Goal: Use online tool/utility: Utilize a website feature to perform a specific function

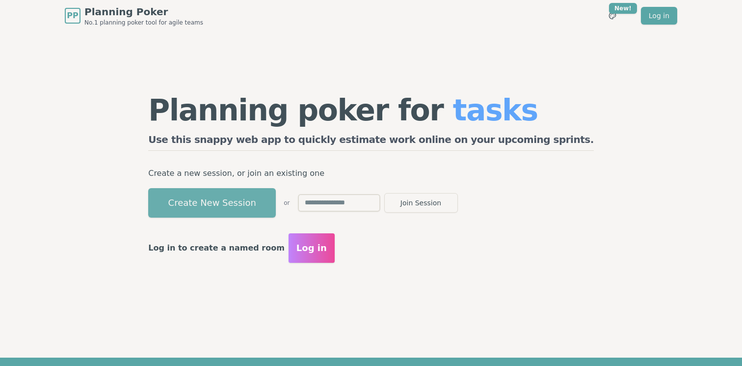
click at [276, 204] on button "Create New Session" at bounding box center [212, 202] width 128 height 29
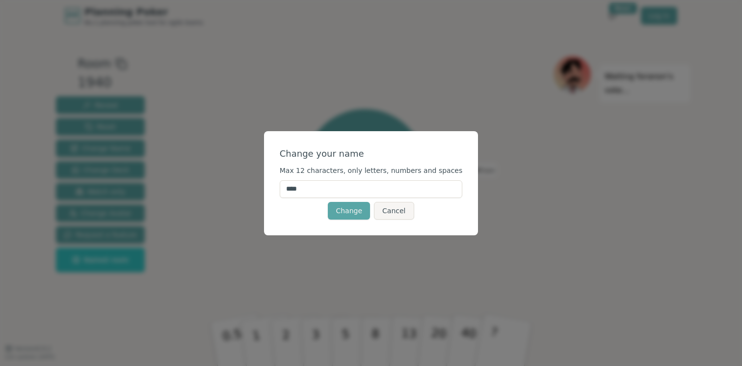
click at [314, 191] on input "****" at bounding box center [371, 189] width 183 height 18
click at [348, 213] on button "Change" at bounding box center [349, 211] width 42 height 18
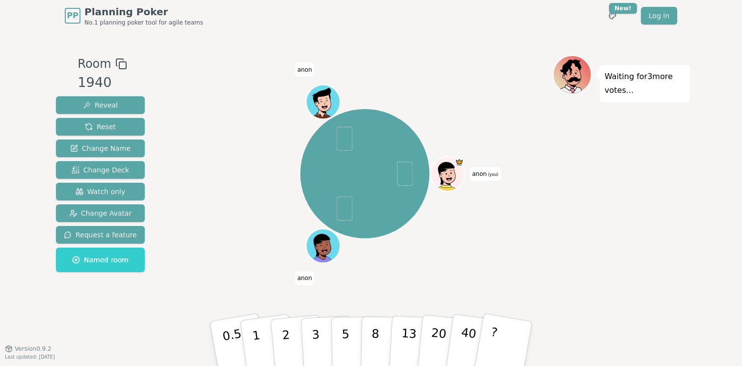
click at [480, 178] on span "anon (you)" at bounding box center [485, 174] width 31 height 14
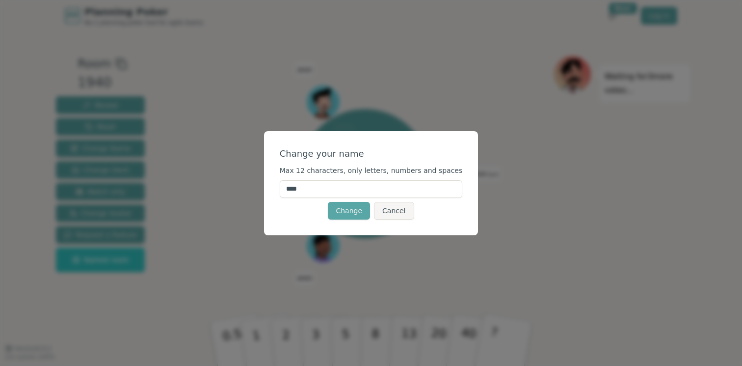
click at [335, 188] on input "****" at bounding box center [371, 189] width 183 height 18
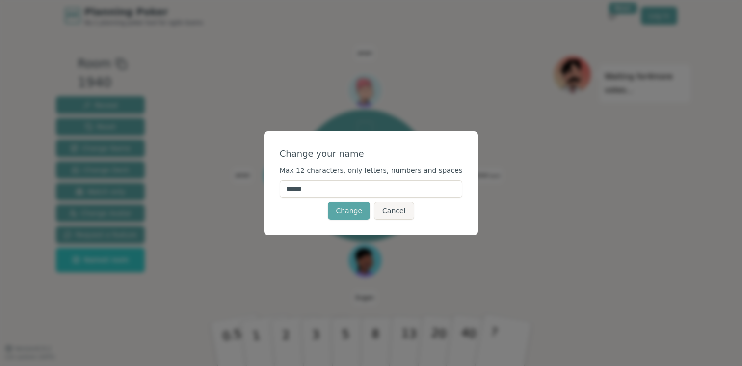
click at [328, 202] on button "Change" at bounding box center [349, 211] width 42 height 18
type input "******"
click button "Change" at bounding box center [349, 211] width 42 height 18
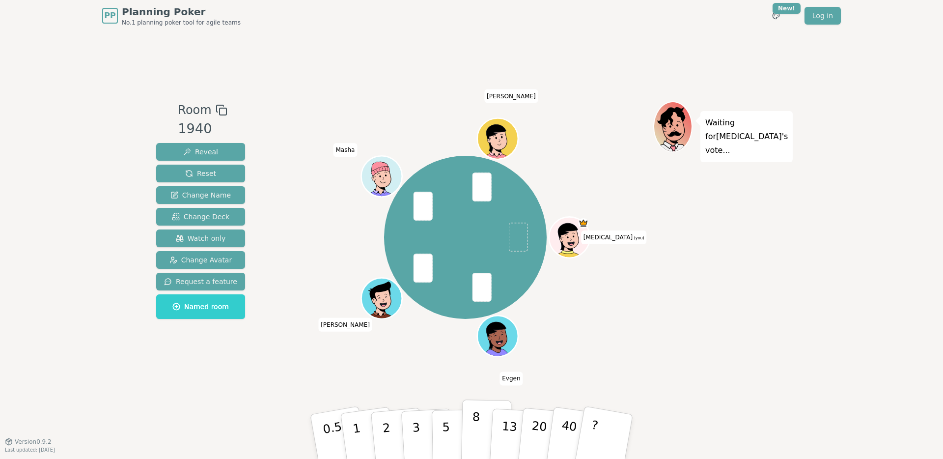
click at [484, 365] on button "8" at bounding box center [486, 436] width 51 height 75
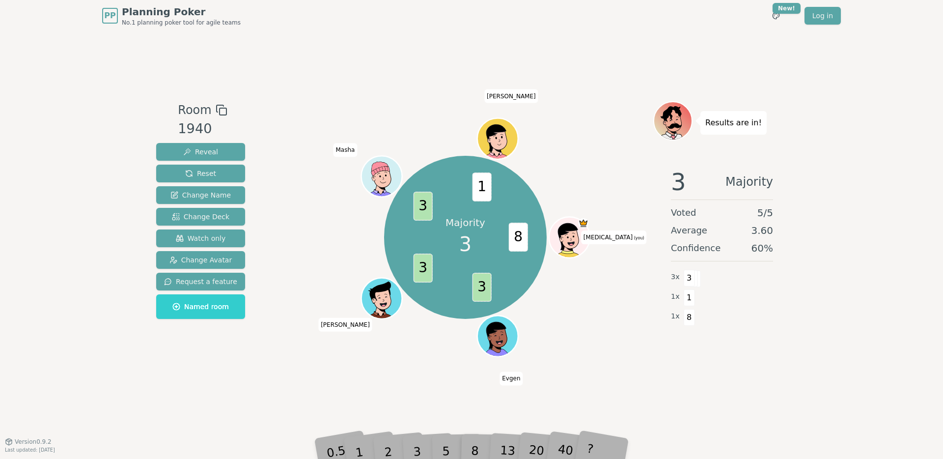
click at [417, 365] on div "3" at bounding box center [426, 436] width 31 height 36
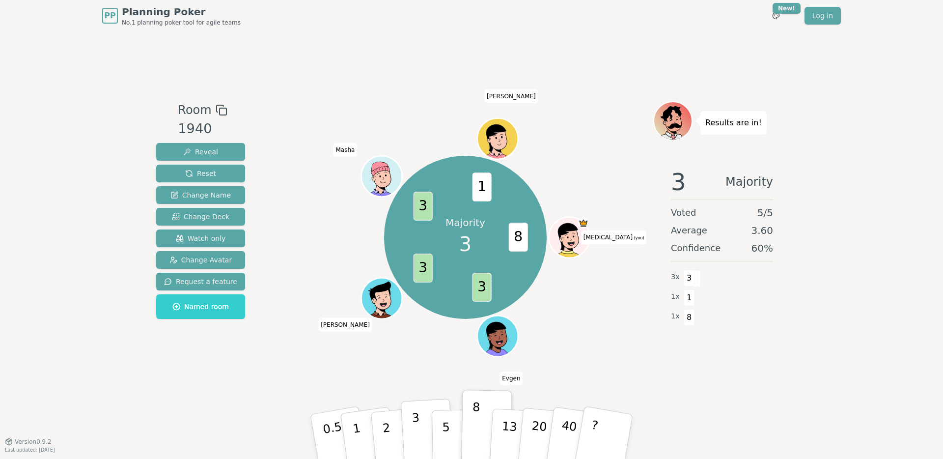
click at [413, 365] on p "3" at bounding box center [416, 437] width 11 height 54
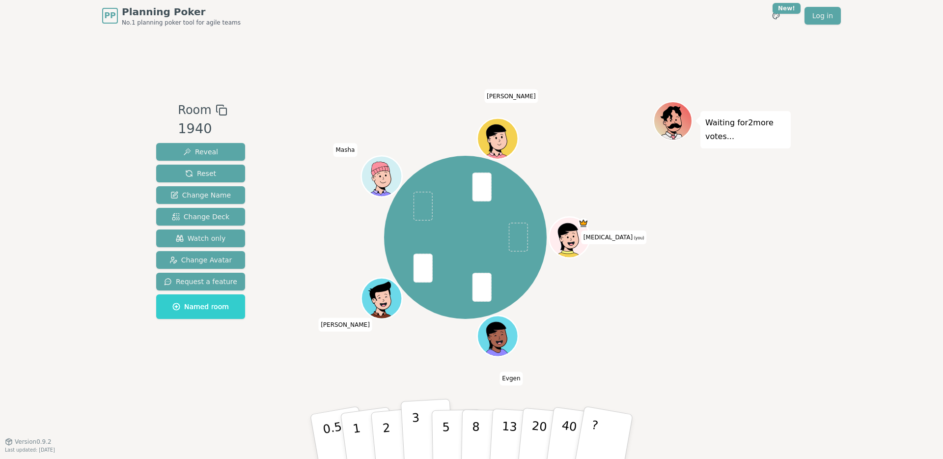
click at [411, 365] on button "3" at bounding box center [428, 436] width 54 height 77
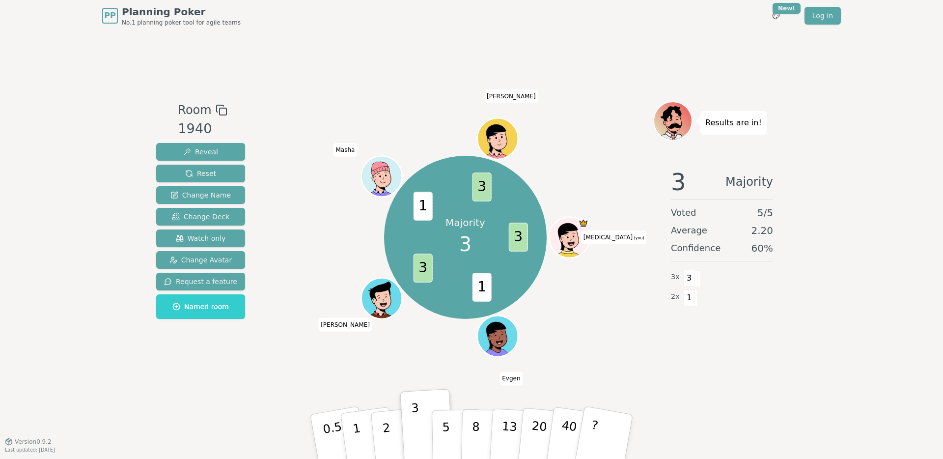
click at [286, 141] on div "Majority 3 3 1 3 1 3 nikita (you) Evgen Polina Masha Alexander" at bounding box center [465, 237] width 376 height 237
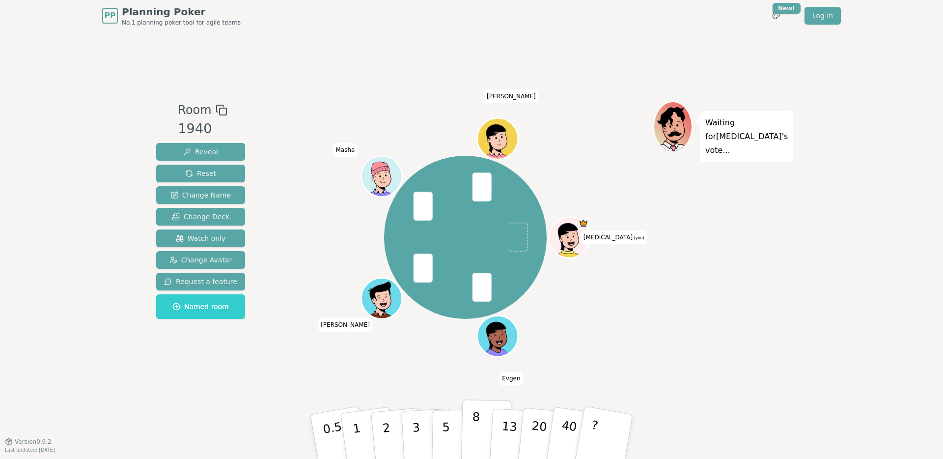
click at [480, 365] on button "8" at bounding box center [486, 436] width 51 height 75
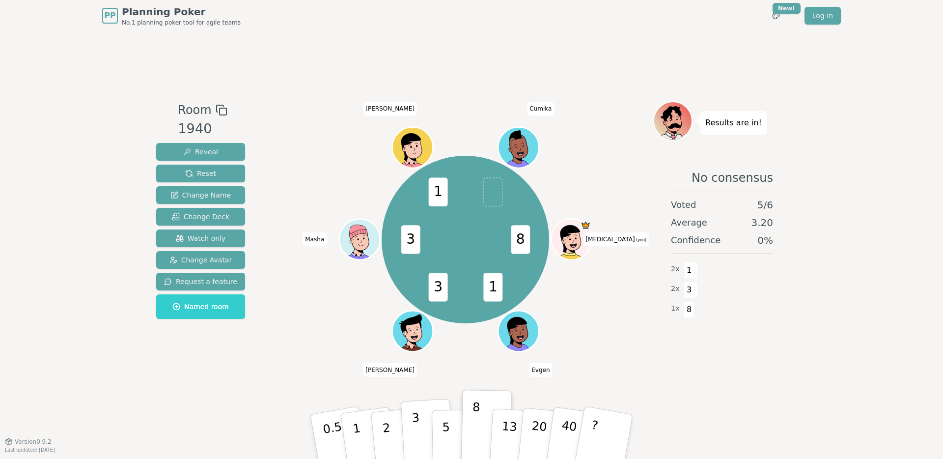
click at [408, 365] on button "3" at bounding box center [428, 436] width 54 height 77
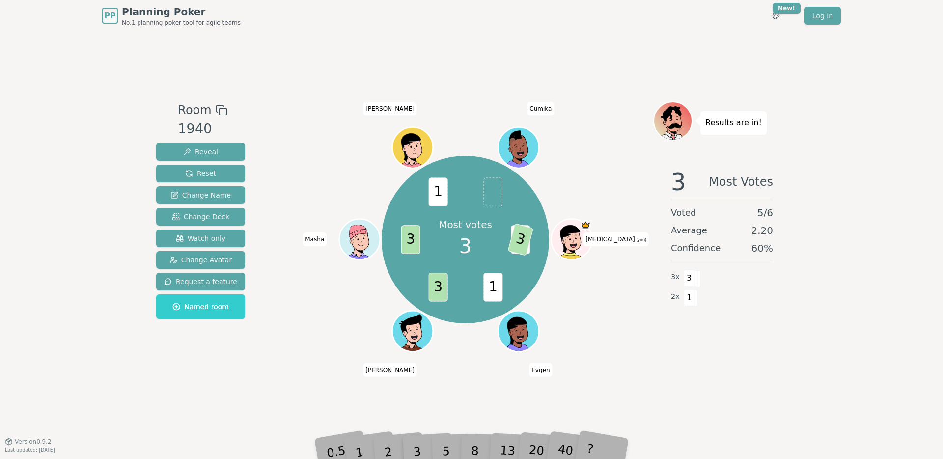
click at [277, 180] on div "Most votes 3 8 3 1 3 3 1 nikita (you) Evgen Polina Masha Alexander Cumika" at bounding box center [465, 239] width 376 height 241
click at [522, 230] on span "8" at bounding box center [520, 239] width 19 height 29
click at [488, 193] on span at bounding box center [492, 191] width 19 height 29
click at [487, 195] on span at bounding box center [492, 191] width 19 height 29
click at [212, 176] on span "Reset" at bounding box center [200, 173] width 31 height 10
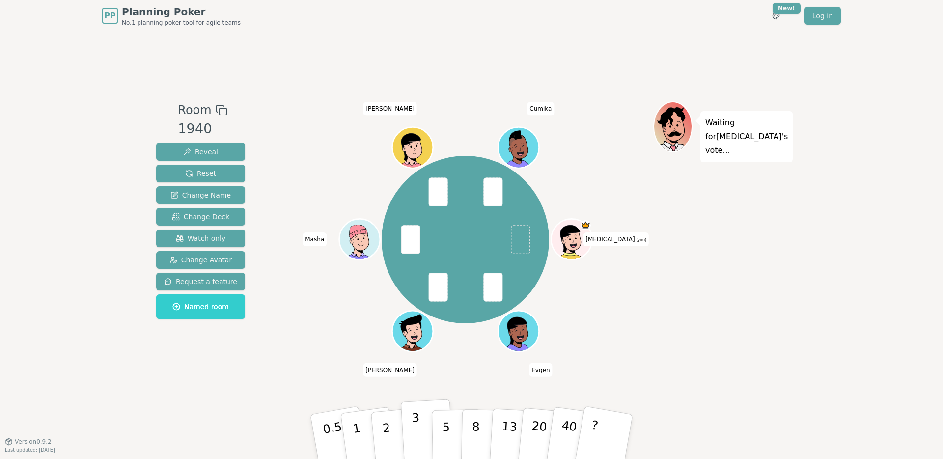
click at [414, 365] on p "3" at bounding box center [416, 437] width 11 height 54
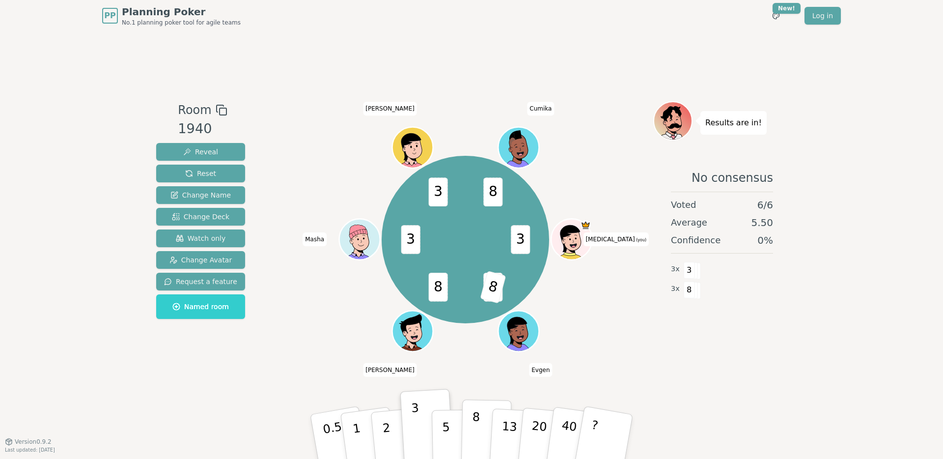
click at [476, 365] on p "8" at bounding box center [475, 435] width 8 height 53
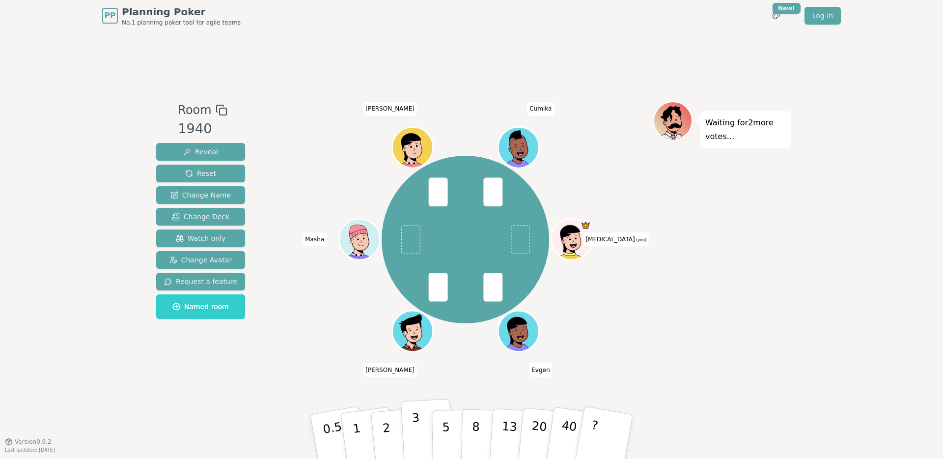
click at [421, 365] on button "3" at bounding box center [428, 436] width 54 height 77
click at [414, 365] on p "3" at bounding box center [416, 437] width 11 height 54
